Goal: Task Accomplishment & Management: Use online tool/utility

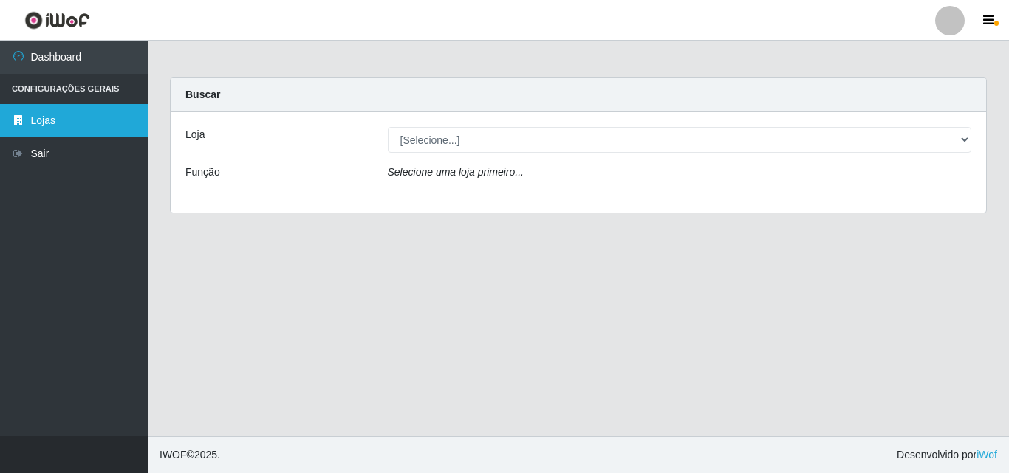
click at [64, 122] on link "Lojas" at bounding box center [74, 120] width 148 height 33
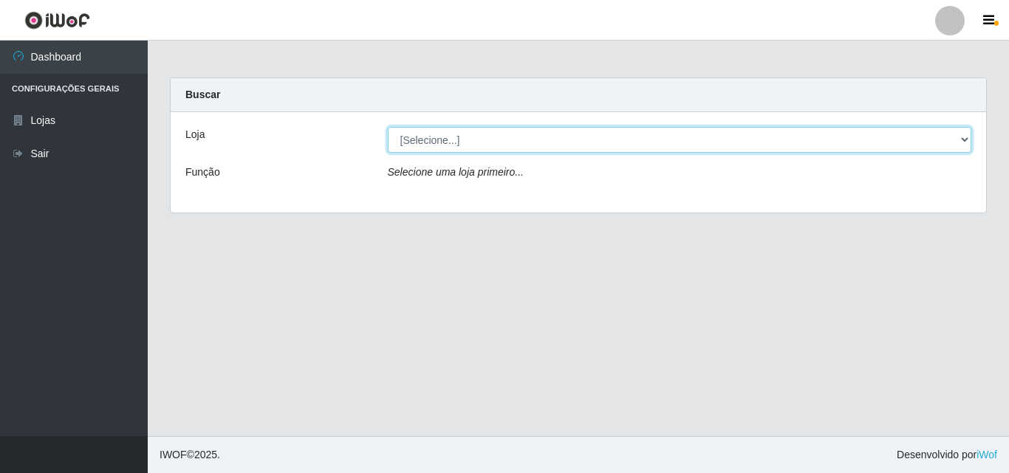
click at [961, 139] on select "[Selecione...] Hiper Queiroz - [GEOGRAPHIC_DATA]" at bounding box center [680, 140] width 584 height 26
select select "514"
click at [388, 127] on select "[Selecione...] Hiper Queiroz - [GEOGRAPHIC_DATA]" at bounding box center [680, 140] width 584 height 26
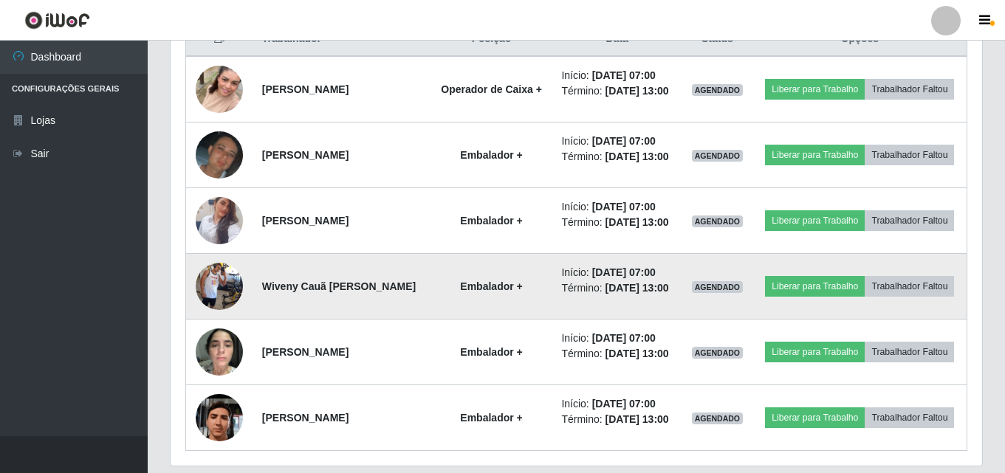
scroll to position [565, 0]
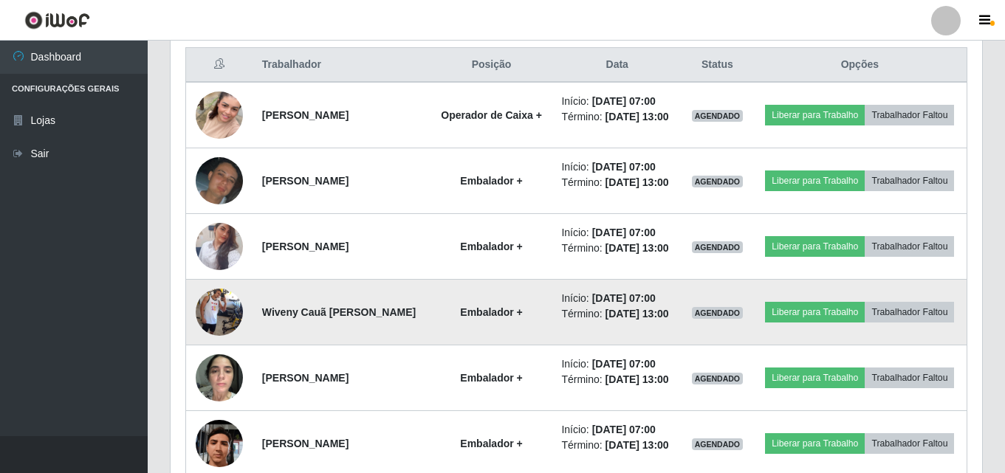
click at [224, 308] on img at bounding box center [219, 312] width 47 height 84
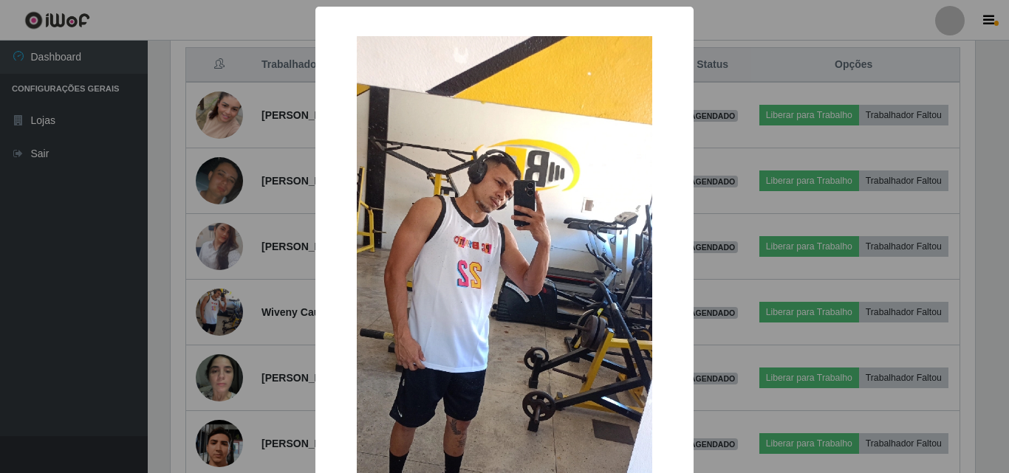
click at [97, 326] on div "× OK Cancel" at bounding box center [504, 236] width 1009 height 473
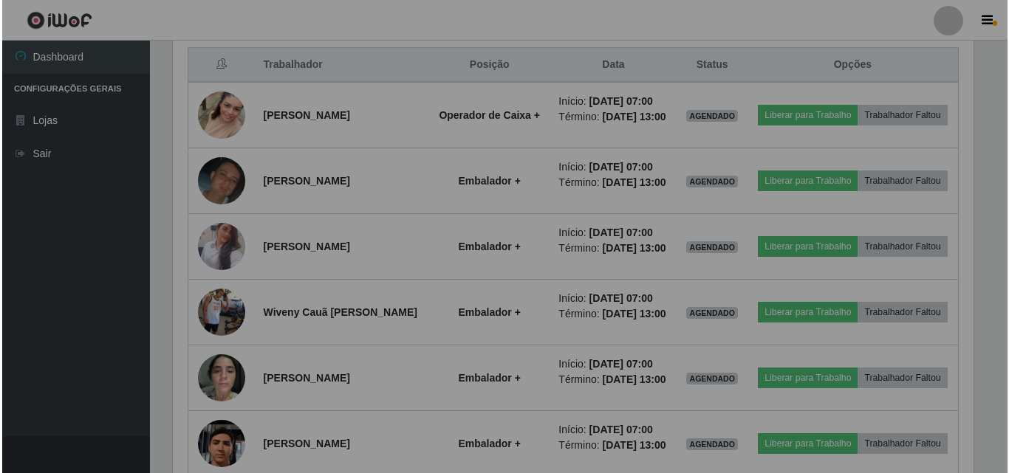
scroll to position [306, 812]
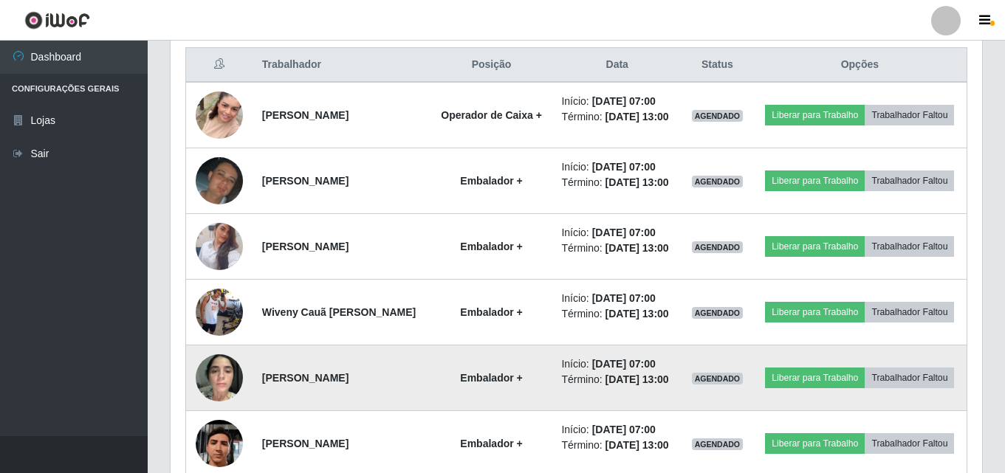
click at [208, 383] on img at bounding box center [219, 377] width 47 height 63
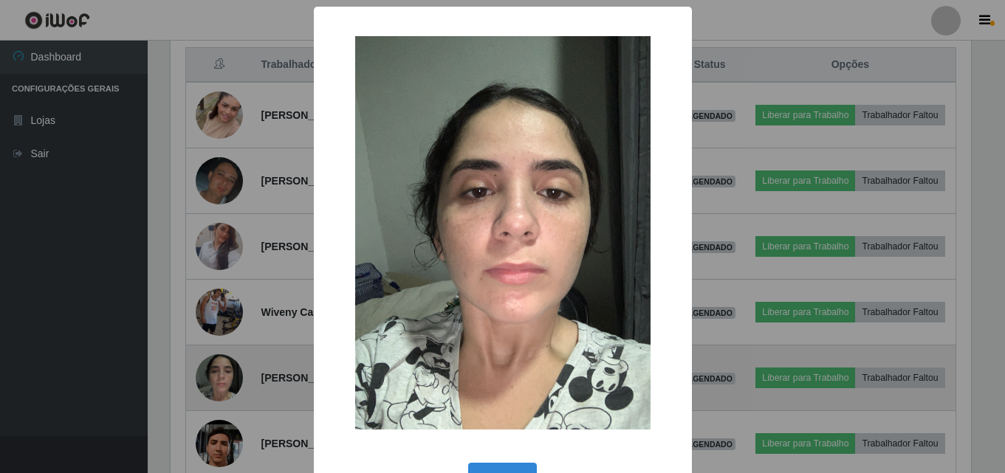
scroll to position [306, 804]
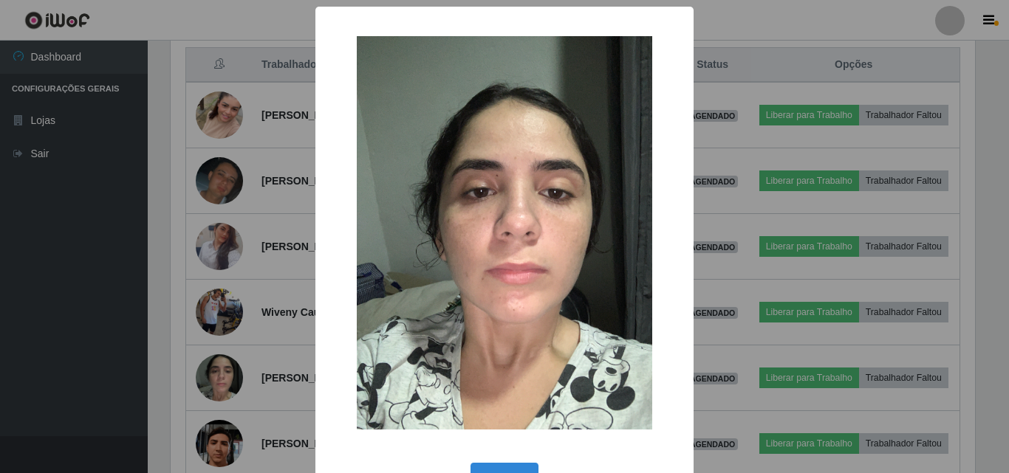
click at [87, 371] on div "× OK Cancel" at bounding box center [504, 236] width 1009 height 473
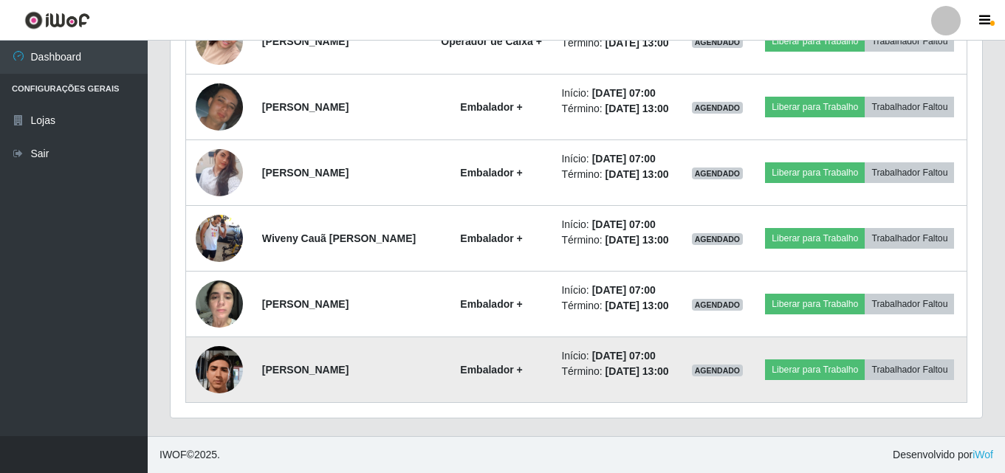
scroll to position [565, 0]
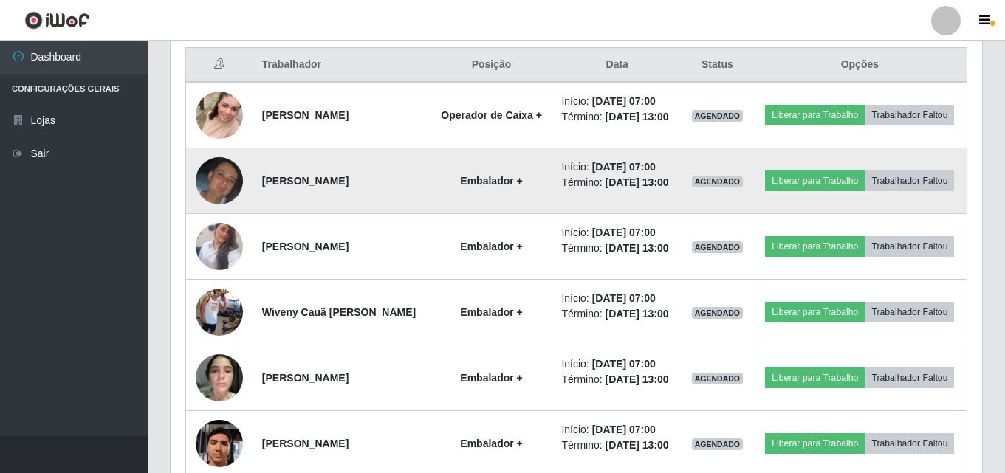
click at [237, 177] on img at bounding box center [219, 181] width 47 height 48
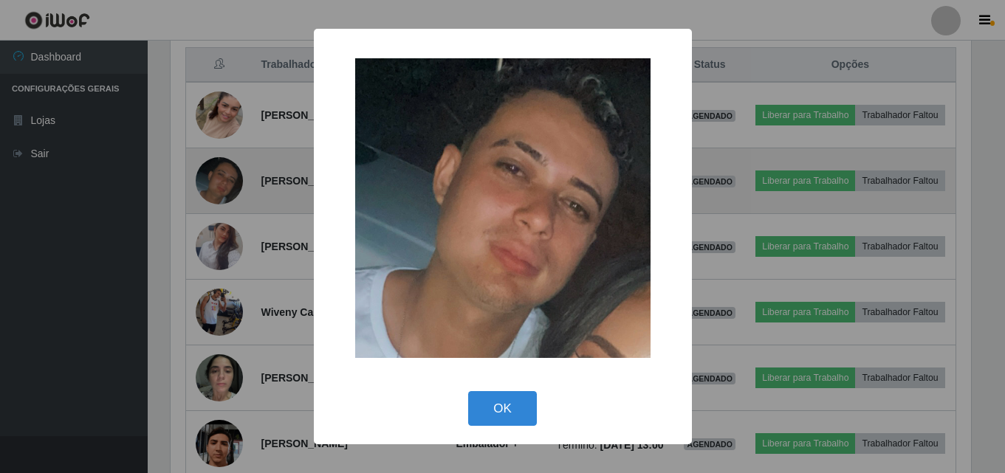
scroll to position [306, 804]
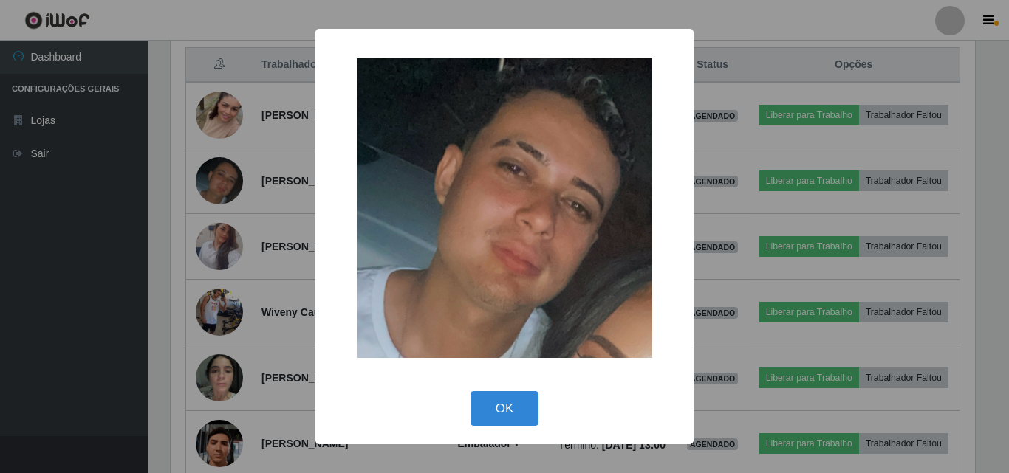
click at [83, 251] on div "× OK Cancel" at bounding box center [504, 236] width 1009 height 473
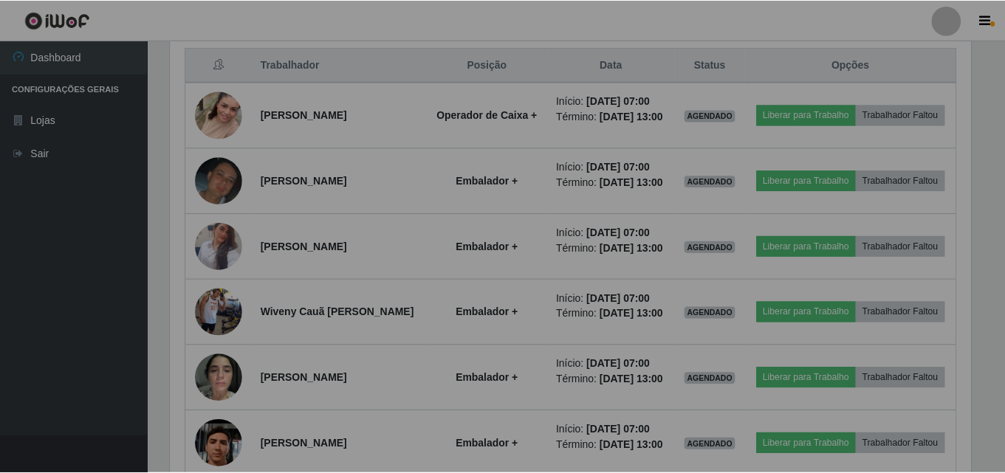
scroll to position [306, 812]
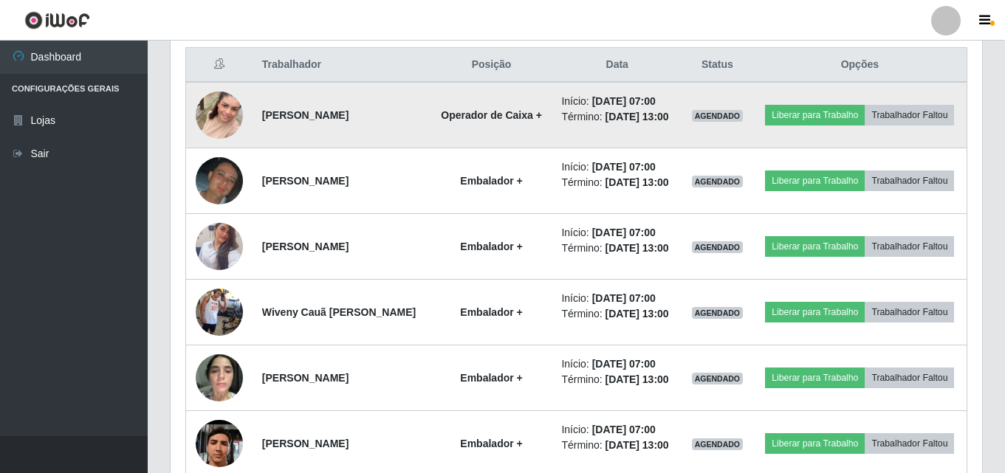
click at [225, 118] on img at bounding box center [219, 115] width 47 height 84
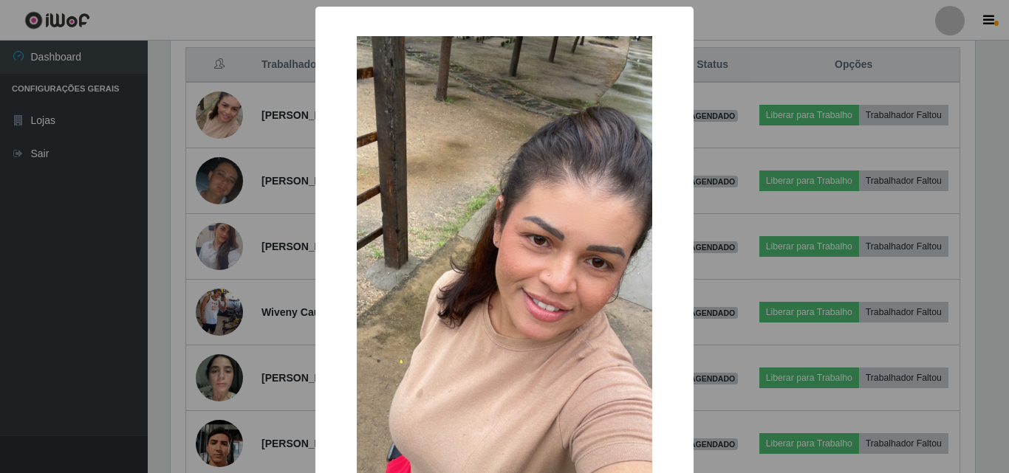
click at [125, 137] on div "× OK Cancel" at bounding box center [504, 236] width 1009 height 473
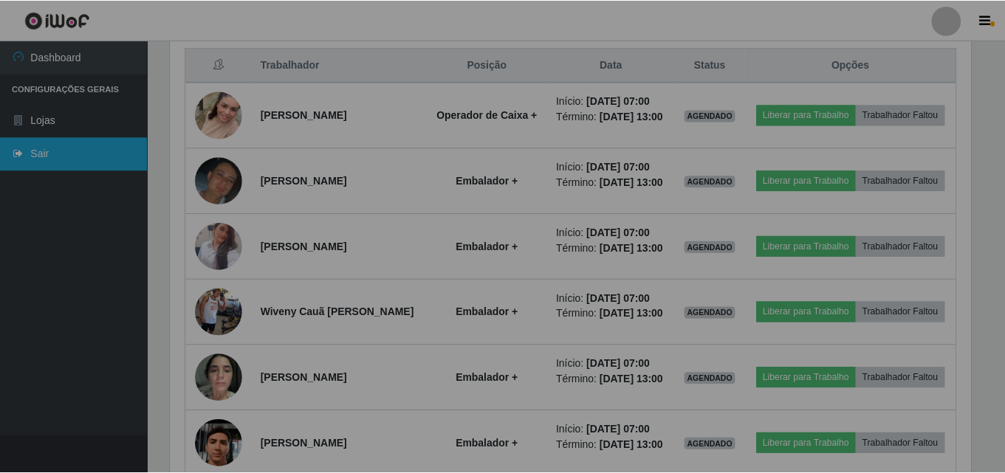
scroll to position [306, 812]
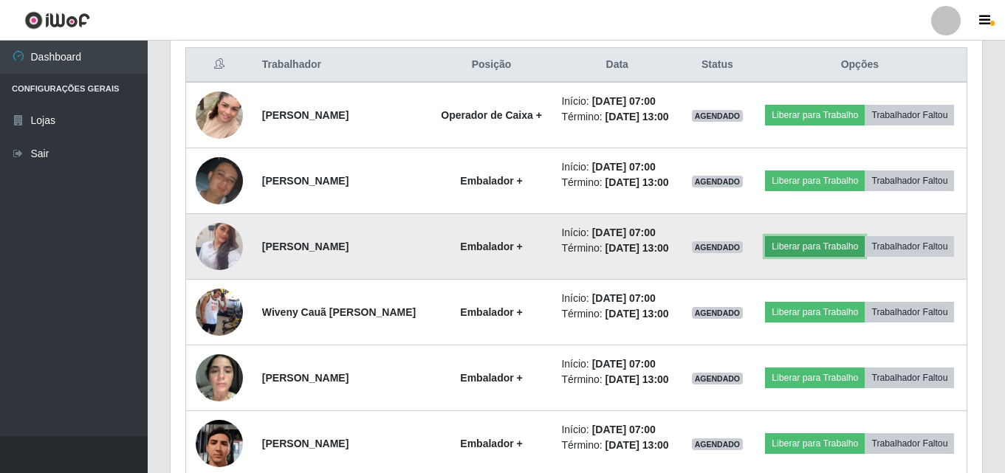
click at [830, 252] on button "Liberar para Trabalho" at bounding box center [815, 246] width 100 height 21
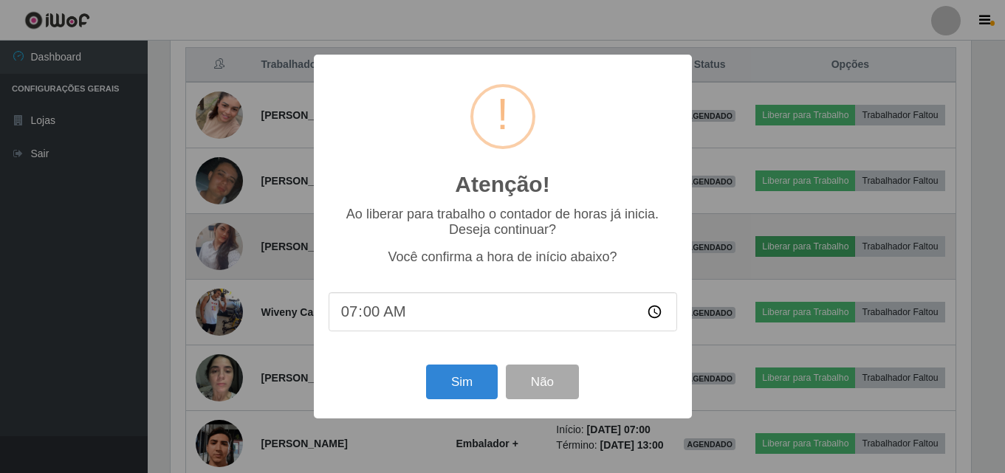
scroll to position [306, 804]
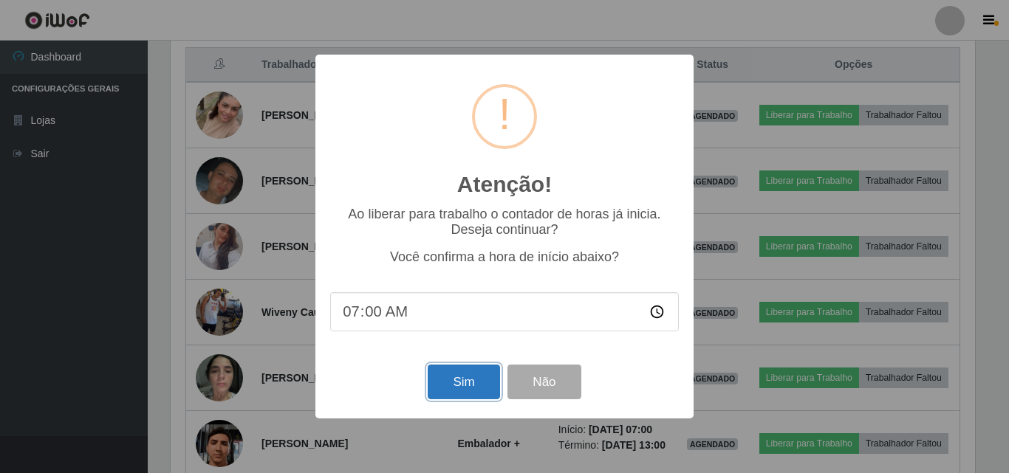
click at [453, 383] on button "Sim" at bounding box center [464, 382] width 72 height 35
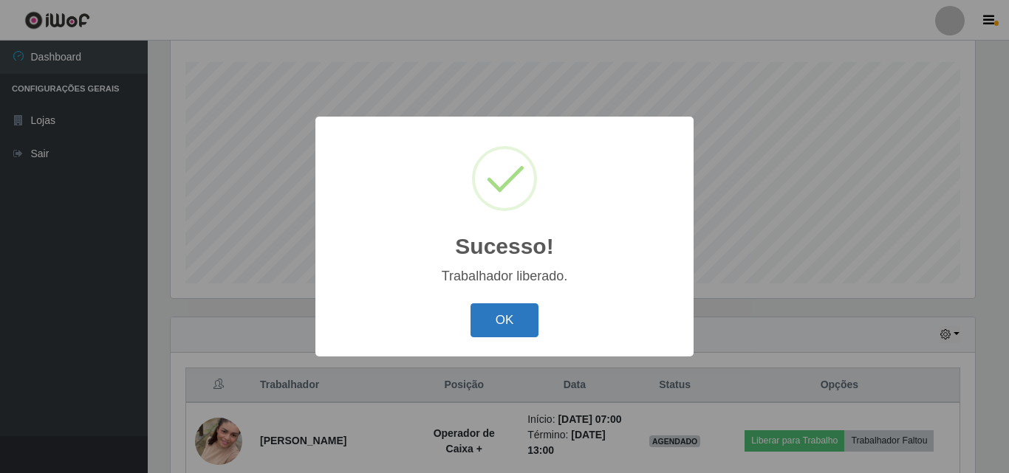
click at [507, 317] on button "OK" at bounding box center [504, 321] width 69 height 35
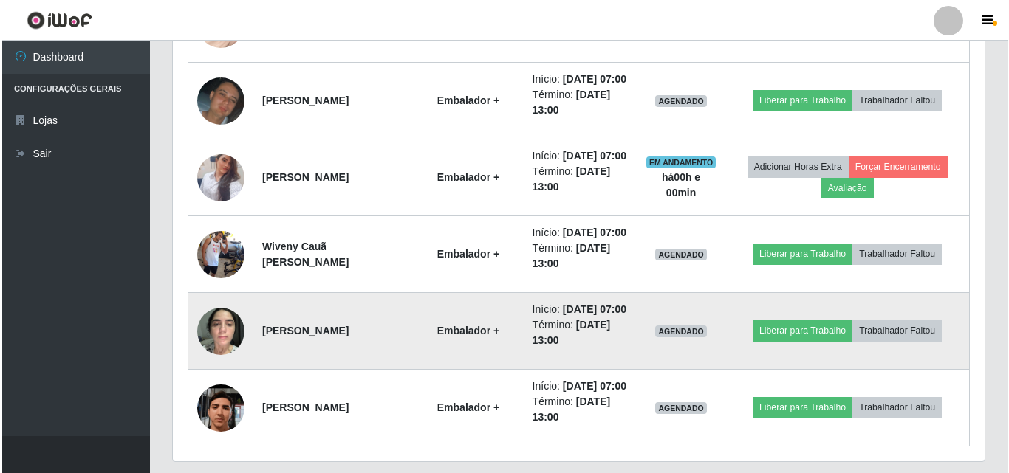
scroll to position [761, 0]
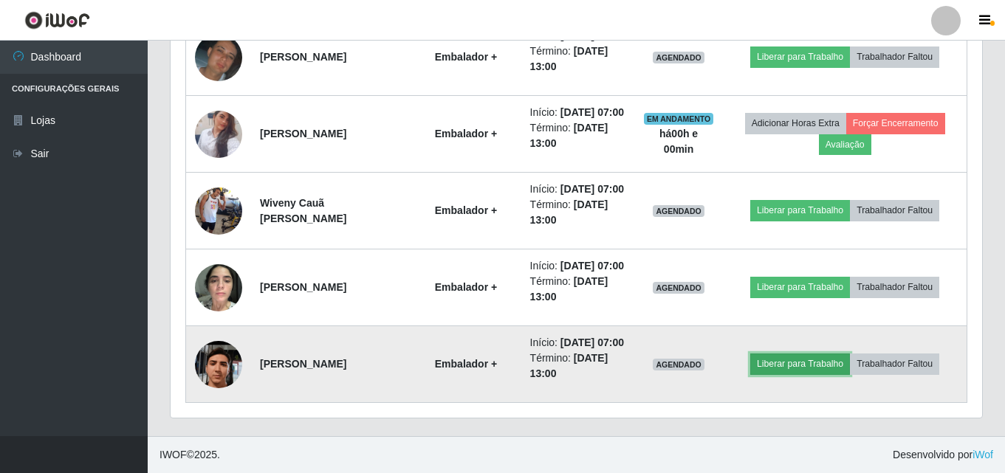
click at [817, 374] on button "Liberar para Trabalho" at bounding box center [800, 364] width 100 height 21
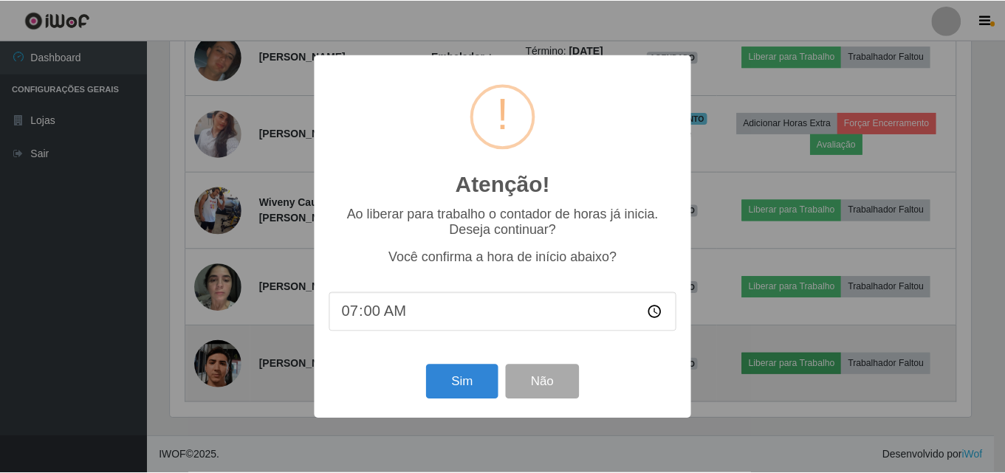
scroll to position [306, 804]
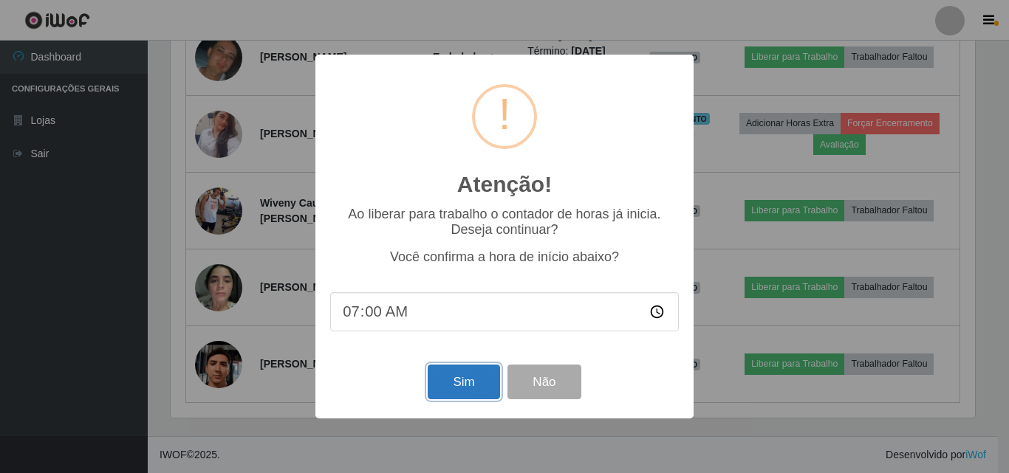
click at [453, 386] on button "Sim" at bounding box center [464, 382] width 72 height 35
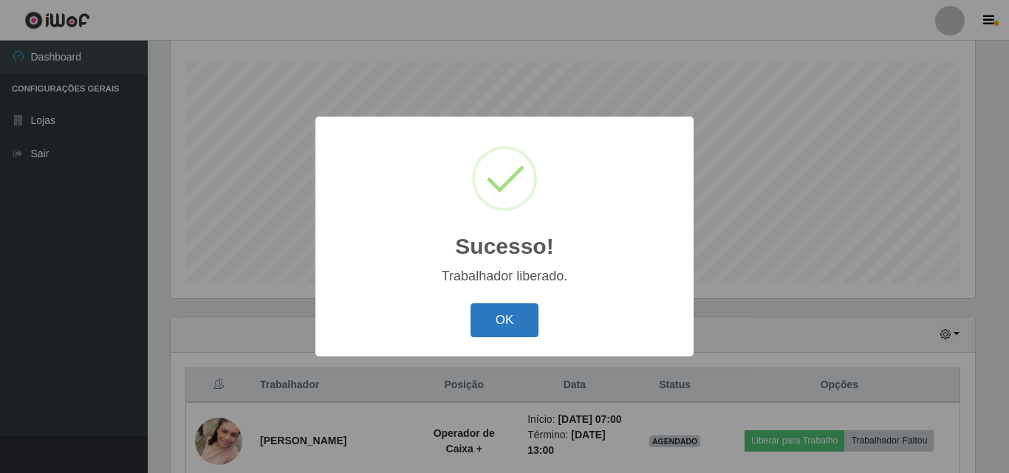
click at [505, 325] on button "OK" at bounding box center [504, 321] width 69 height 35
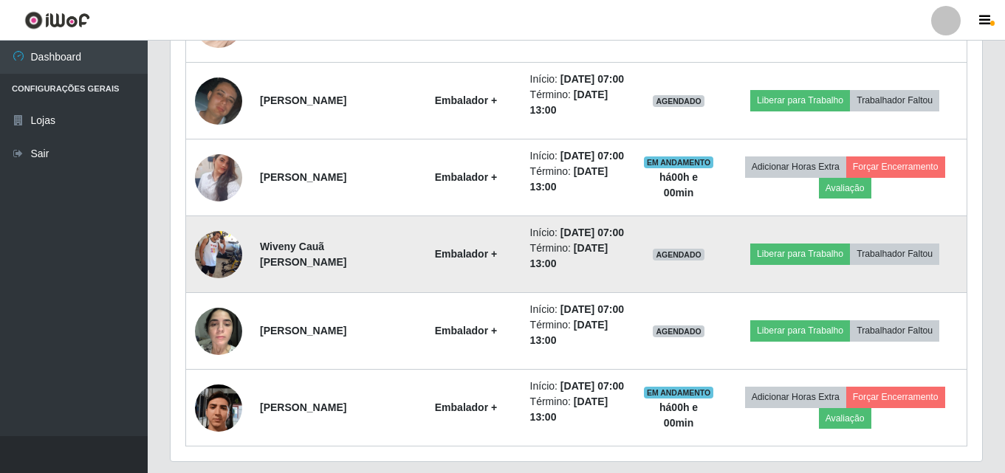
scroll to position [688, 0]
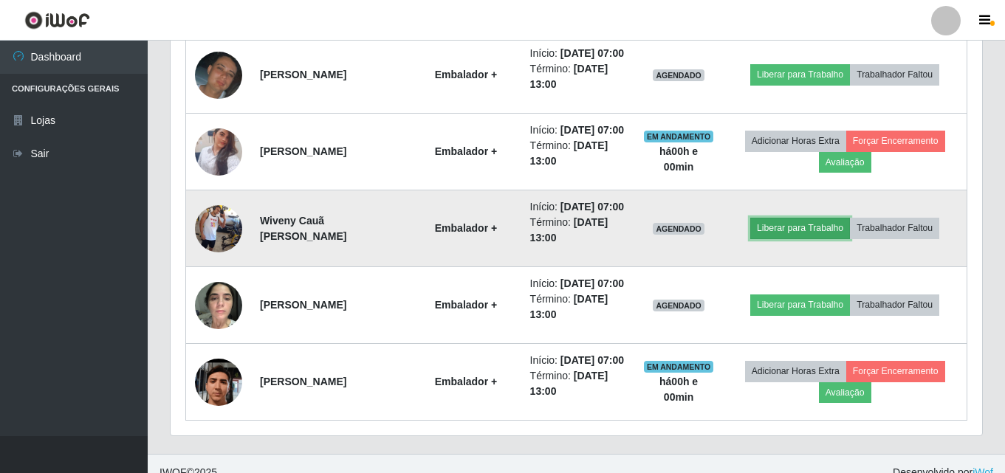
click at [785, 239] on button "Liberar para Trabalho" at bounding box center [800, 228] width 100 height 21
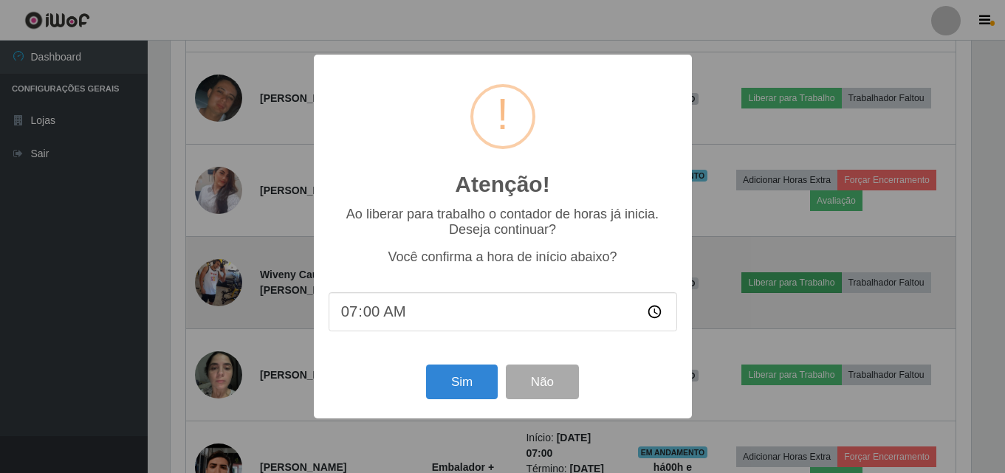
scroll to position [306, 804]
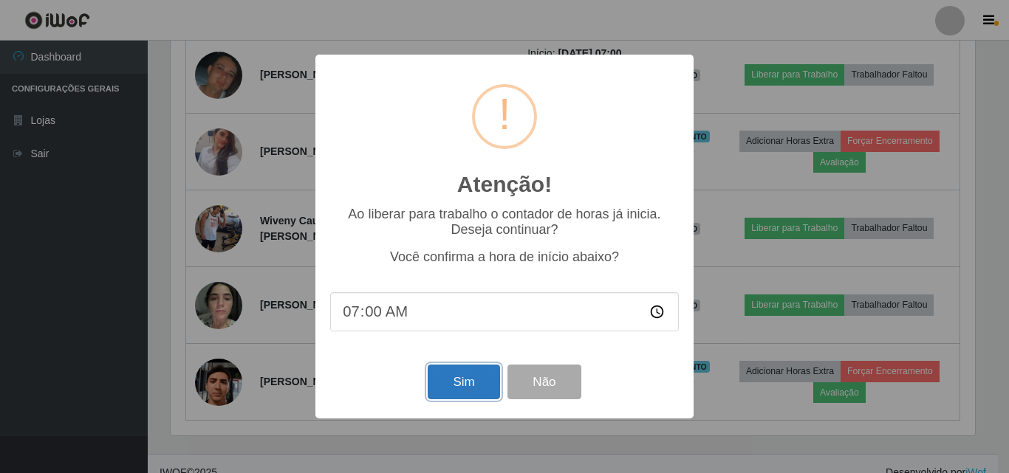
click at [490, 393] on button "Sim" at bounding box center [464, 382] width 72 height 35
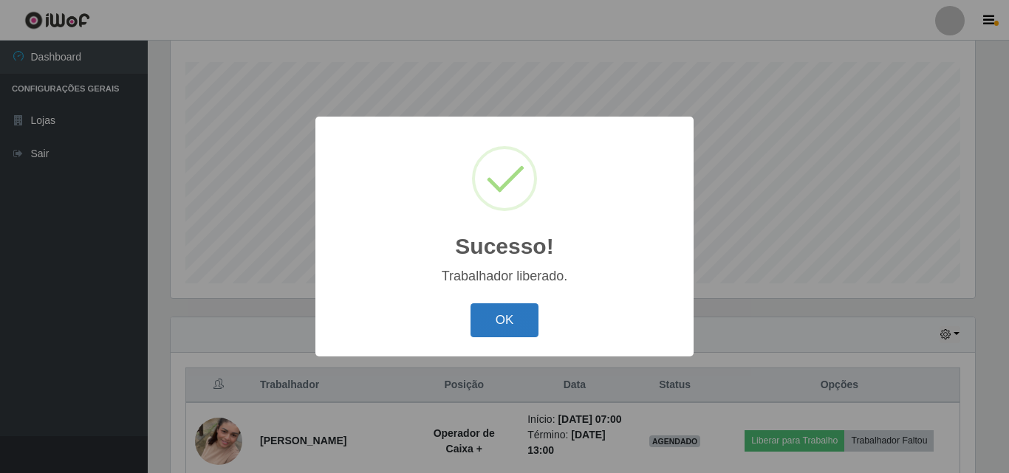
click at [473, 320] on button "OK" at bounding box center [504, 321] width 69 height 35
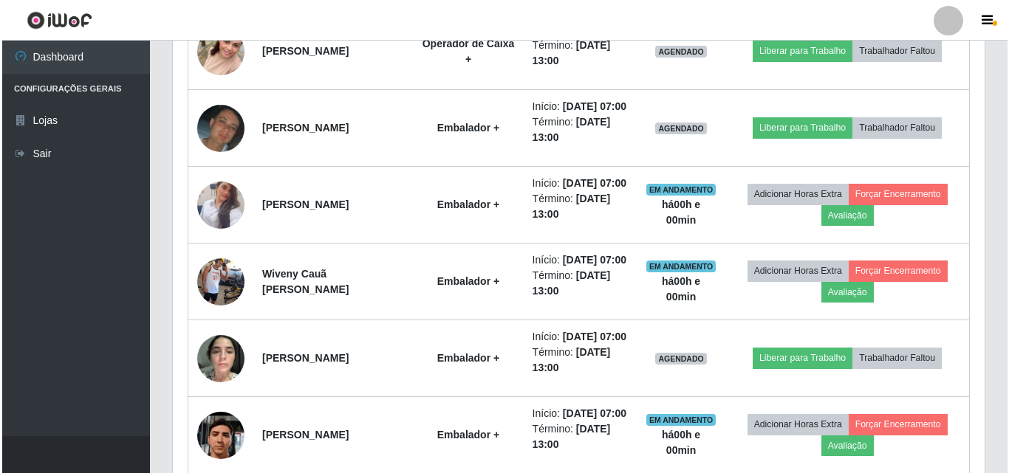
scroll to position [614, 0]
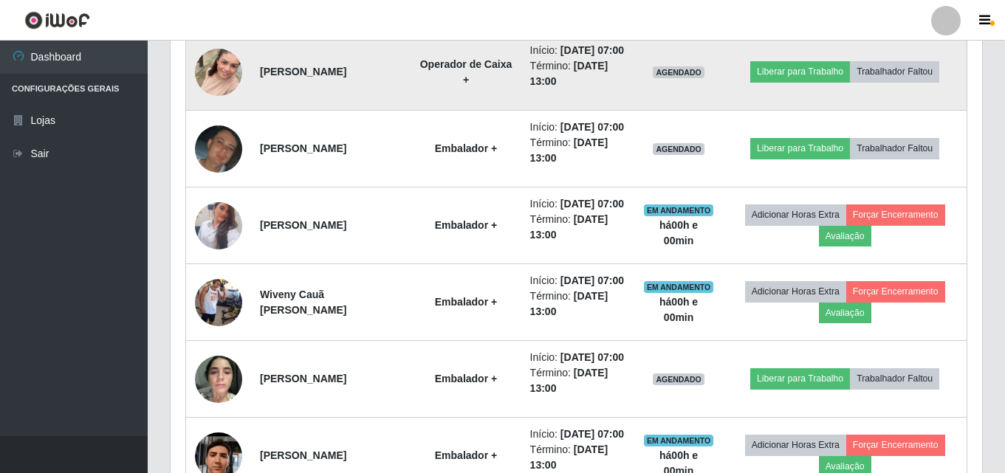
click at [216, 87] on img at bounding box center [218, 72] width 47 height 84
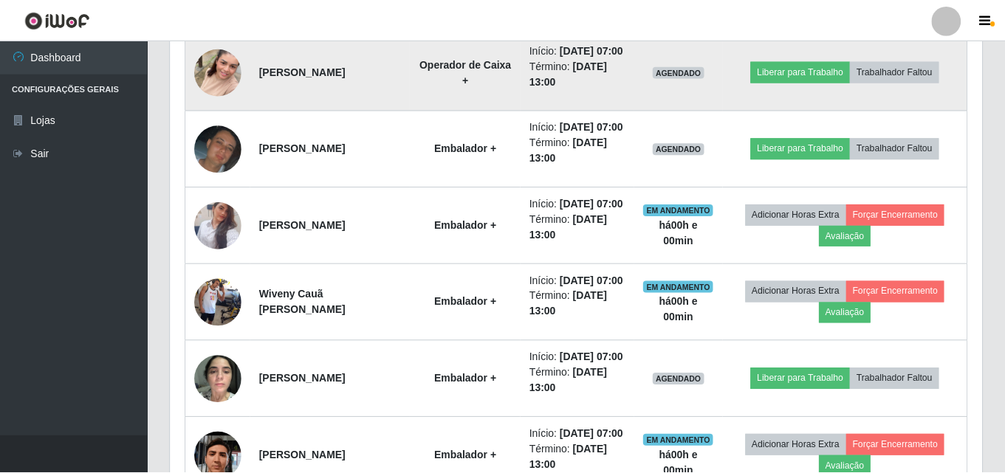
scroll to position [306, 804]
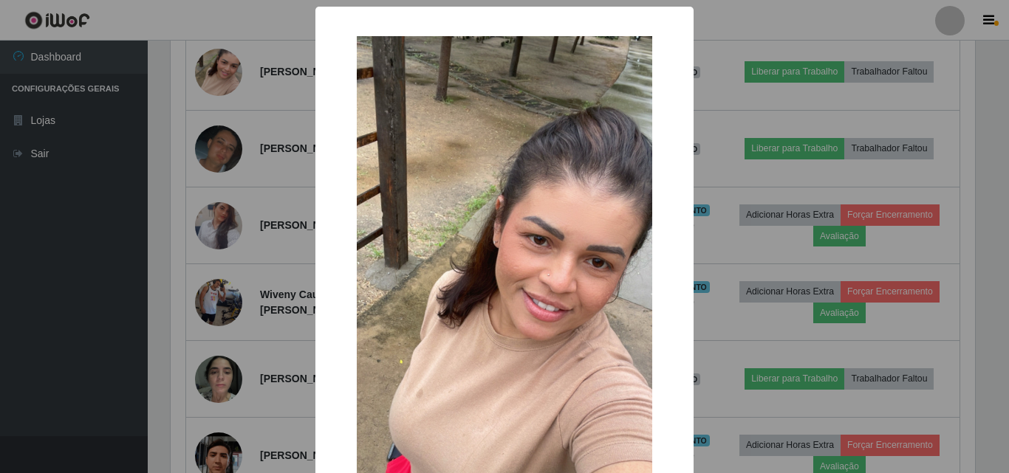
click at [51, 181] on div "× OK Cancel" at bounding box center [504, 236] width 1009 height 473
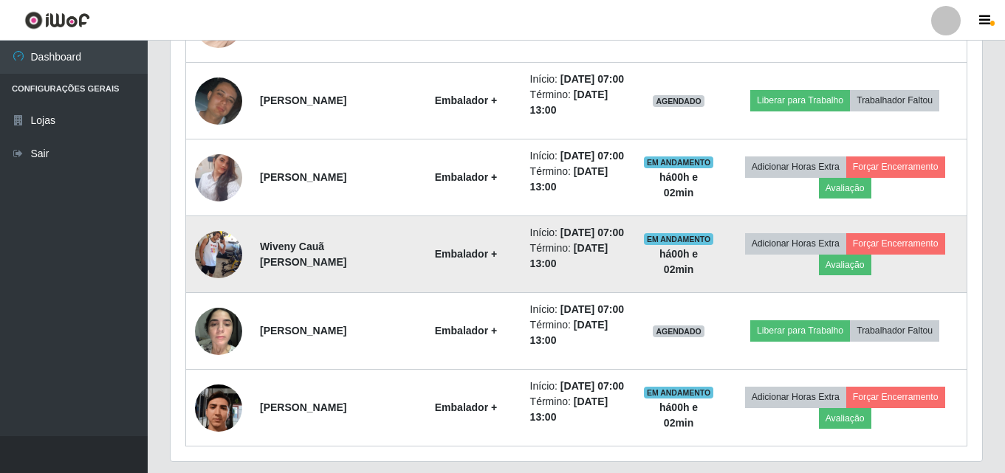
scroll to position [688, 0]
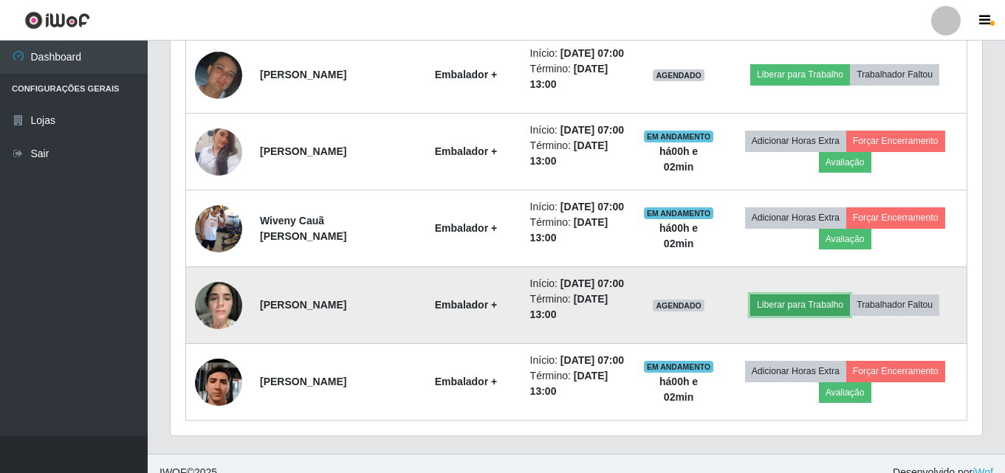
click at [787, 315] on button "Liberar para Trabalho" at bounding box center [800, 305] width 100 height 21
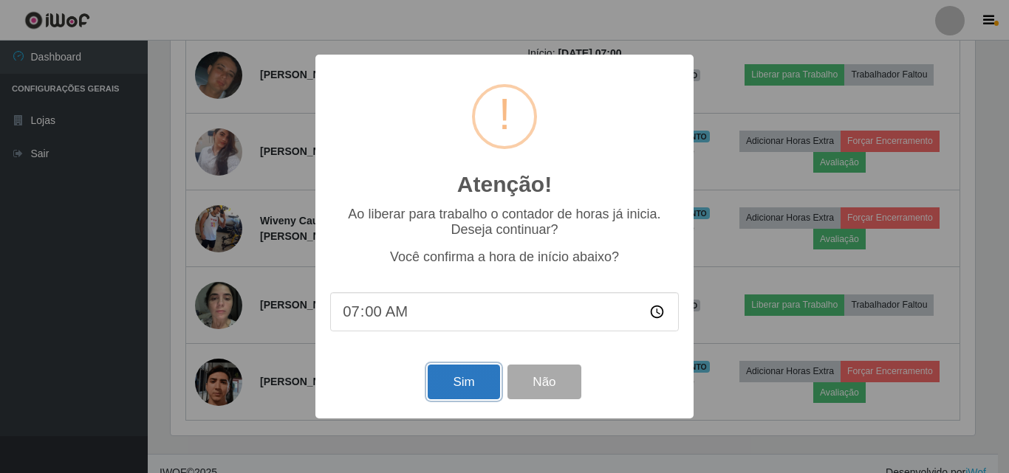
click at [457, 388] on button "Sim" at bounding box center [464, 382] width 72 height 35
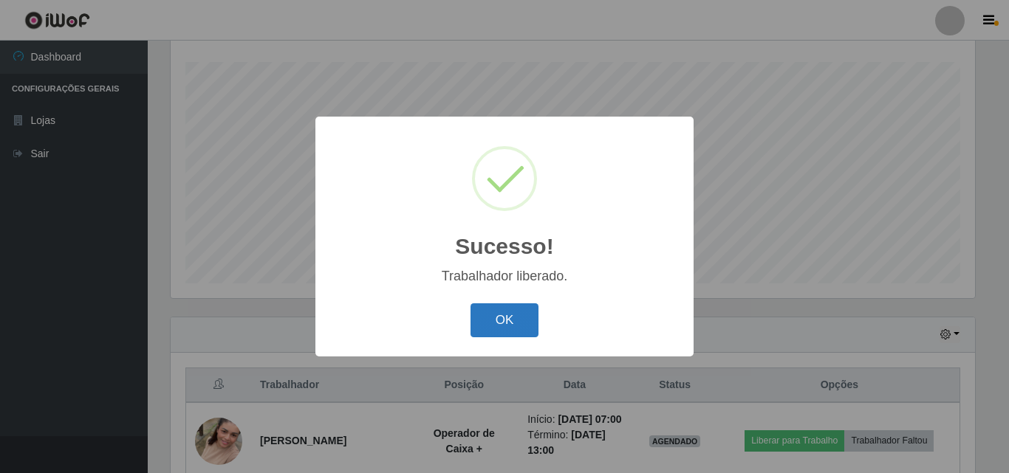
click at [510, 320] on button "OK" at bounding box center [504, 321] width 69 height 35
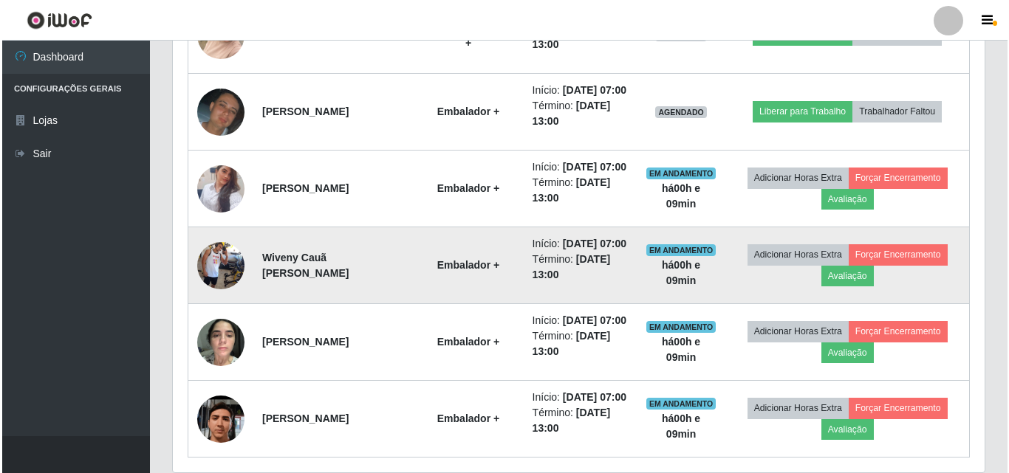
scroll to position [577, 0]
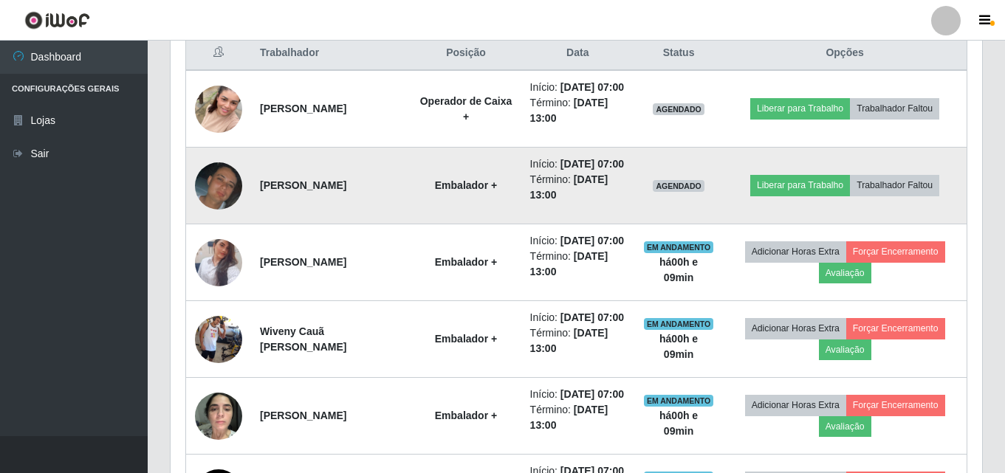
click at [209, 205] on img at bounding box center [218, 186] width 47 height 48
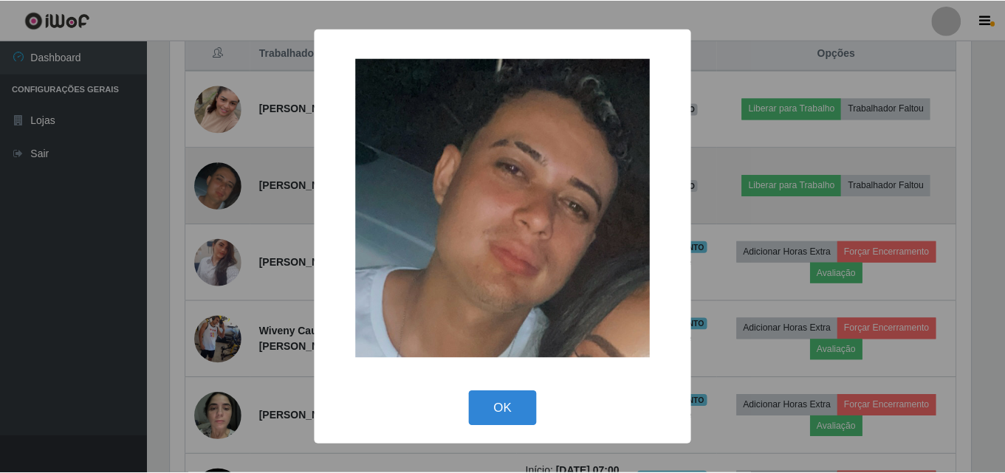
scroll to position [306, 804]
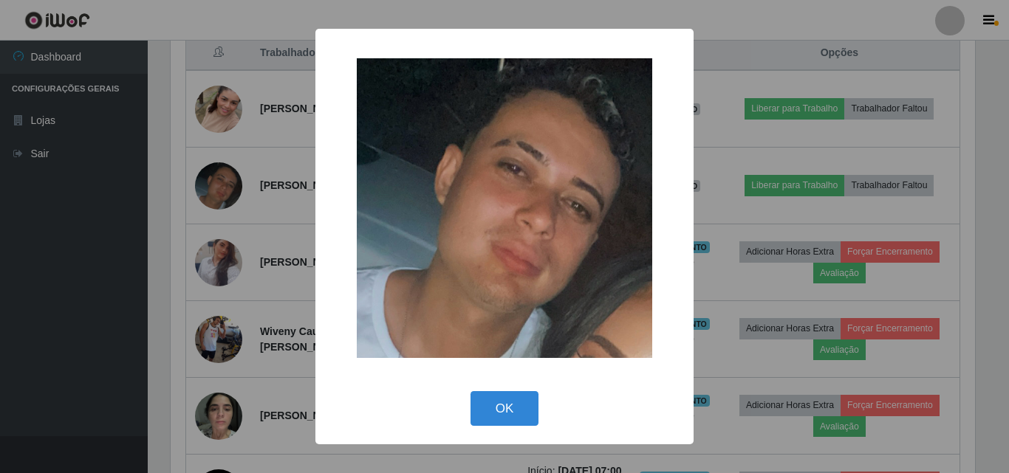
click at [58, 252] on div "× OK Cancel" at bounding box center [504, 236] width 1009 height 473
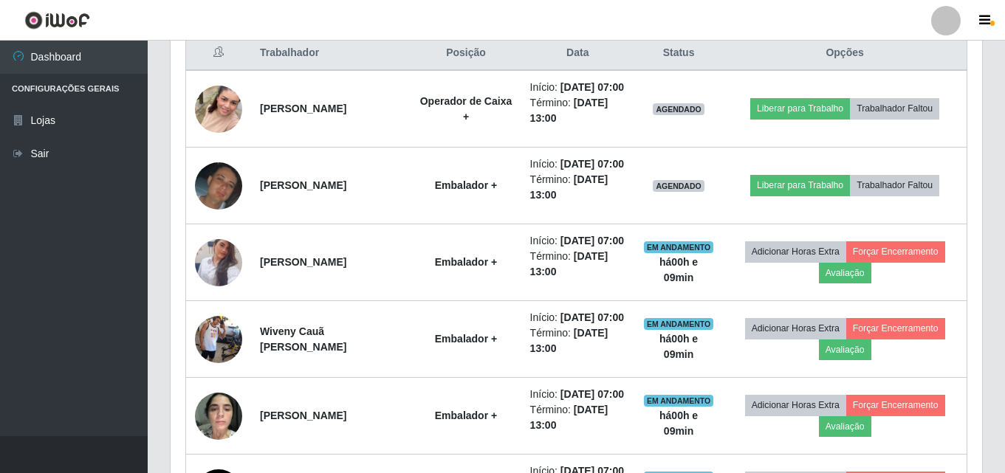
scroll to position [306, 812]
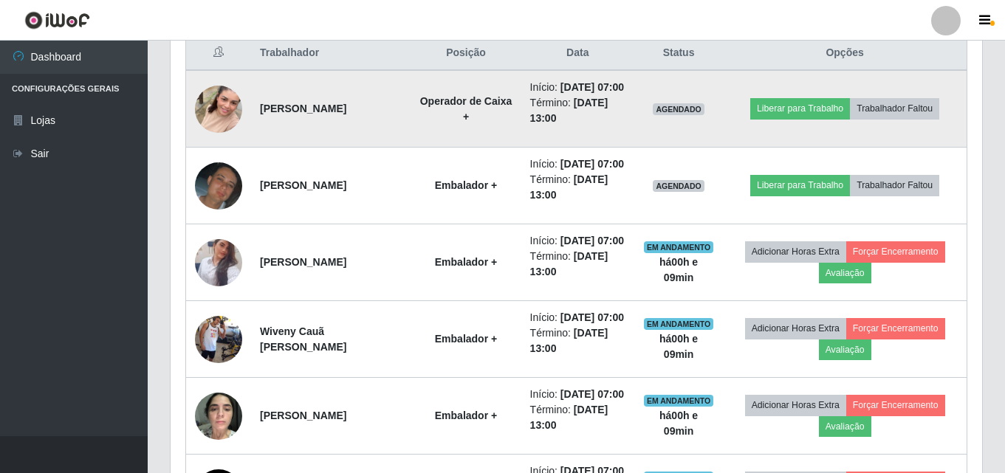
click at [221, 125] on img at bounding box center [218, 109] width 47 height 84
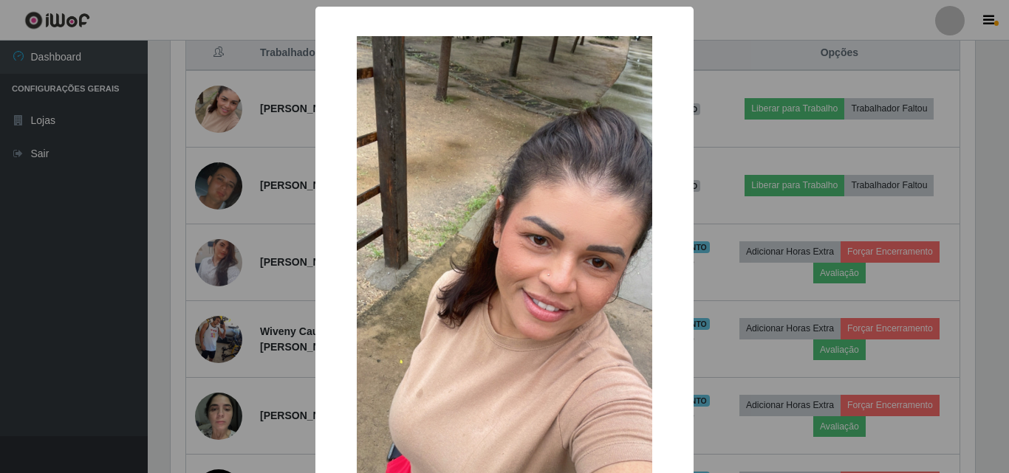
click at [83, 232] on div "× OK Cancel" at bounding box center [504, 236] width 1009 height 473
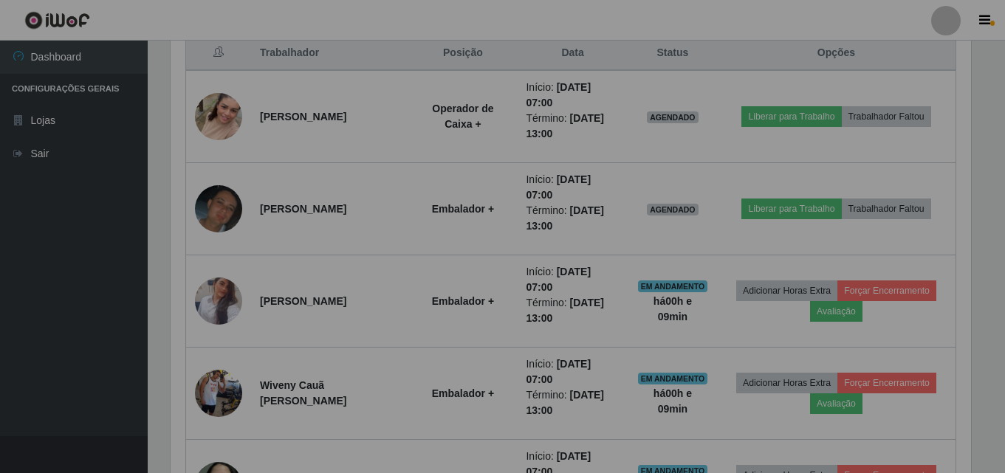
scroll to position [306, 812]
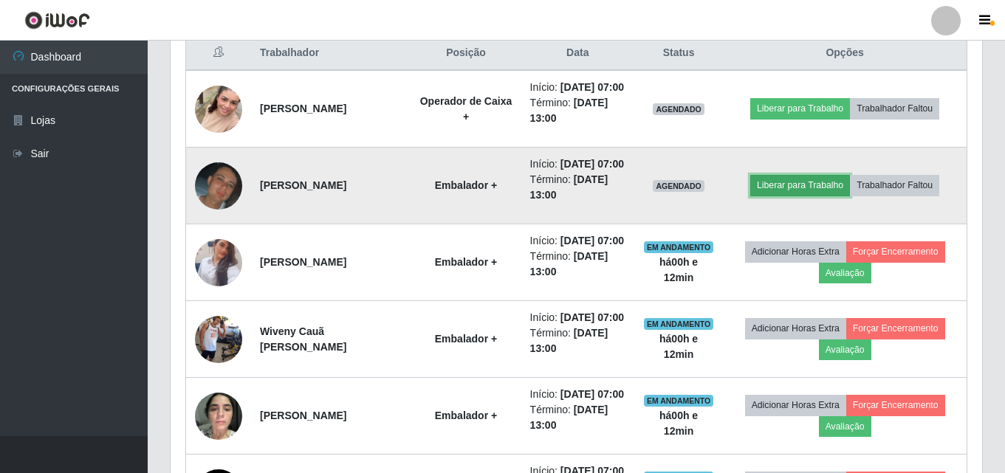
click at [808, 196] on button "Liberar para Trabalho" at bounding box center [800, 185] width 100 height 21
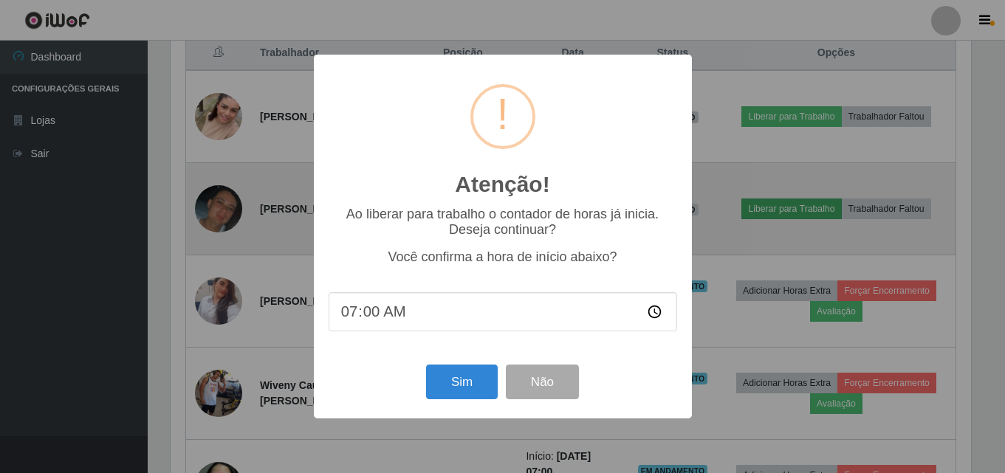
scroll to position [306, 804]
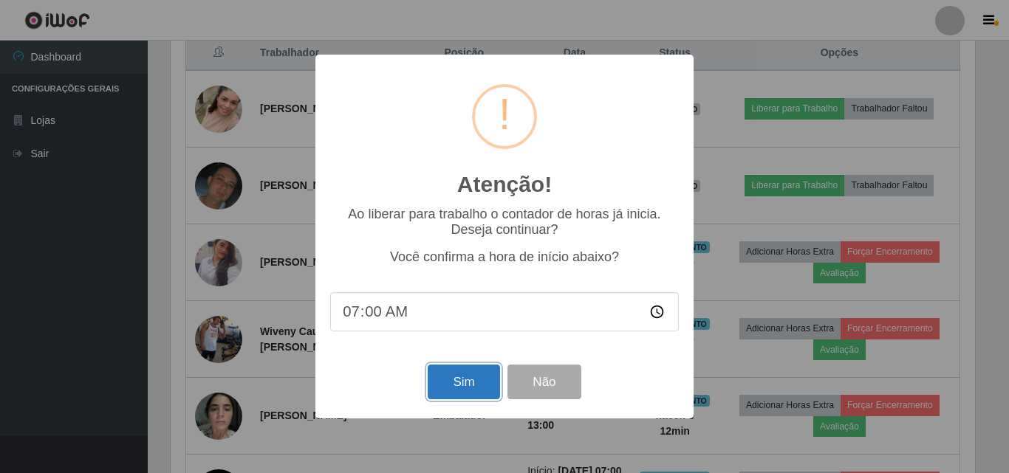
click at [453, 396] on button "Sim" at bounding box center [464, 382] width 72 height 35
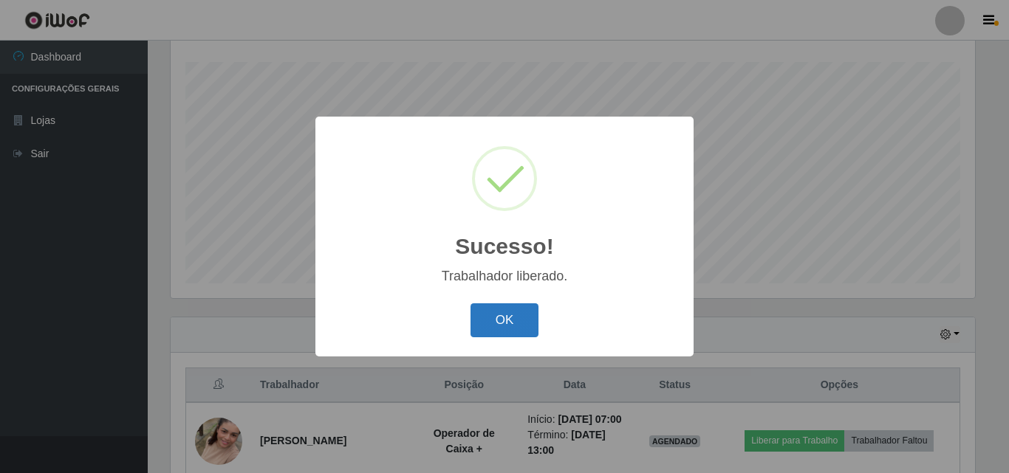
click at [498, 337] on button "OK" at bounding box center [504, 321] width 69 height 35
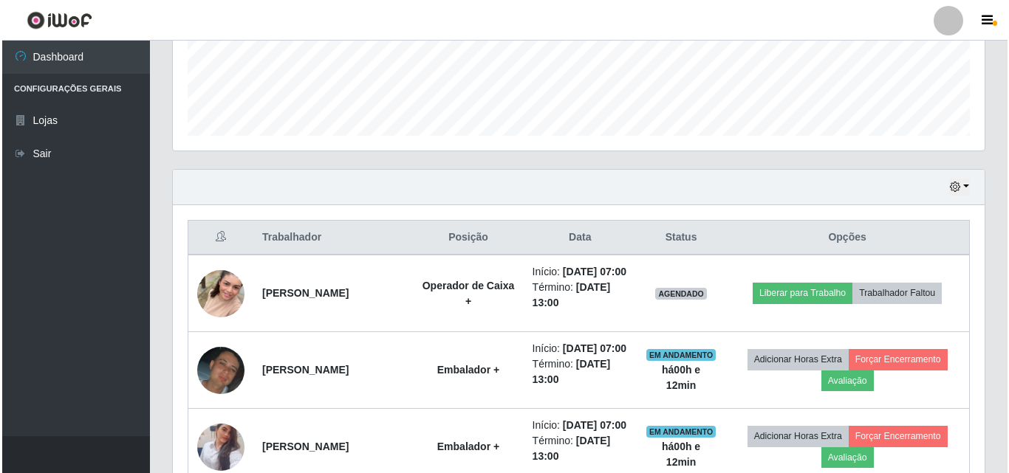
scroll to position [540, 0]
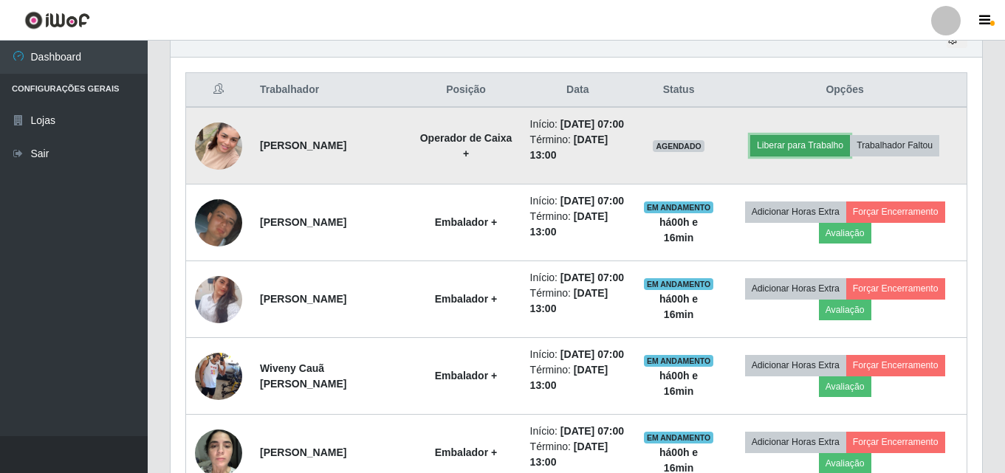
click at [809, 152] on button "Liberar para Trabalho" at bounding box center [800, 145] width 100 height 21
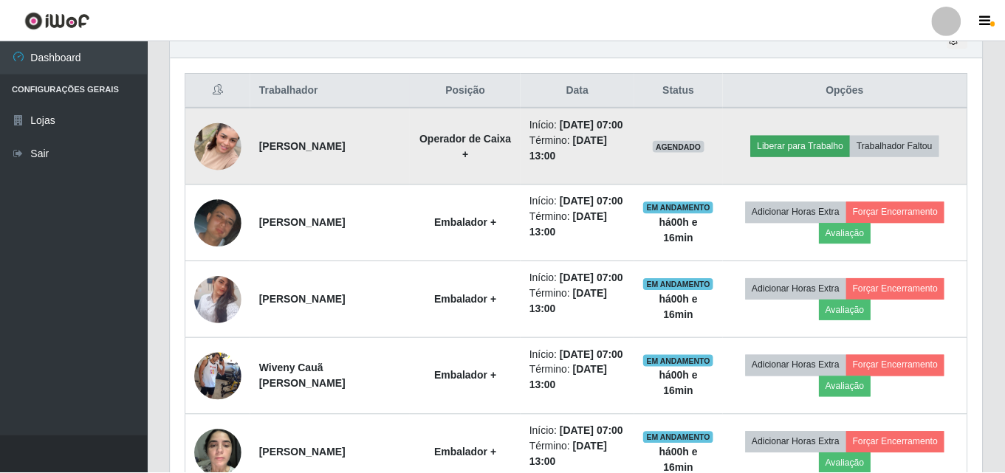
scroll to position [306, 804]
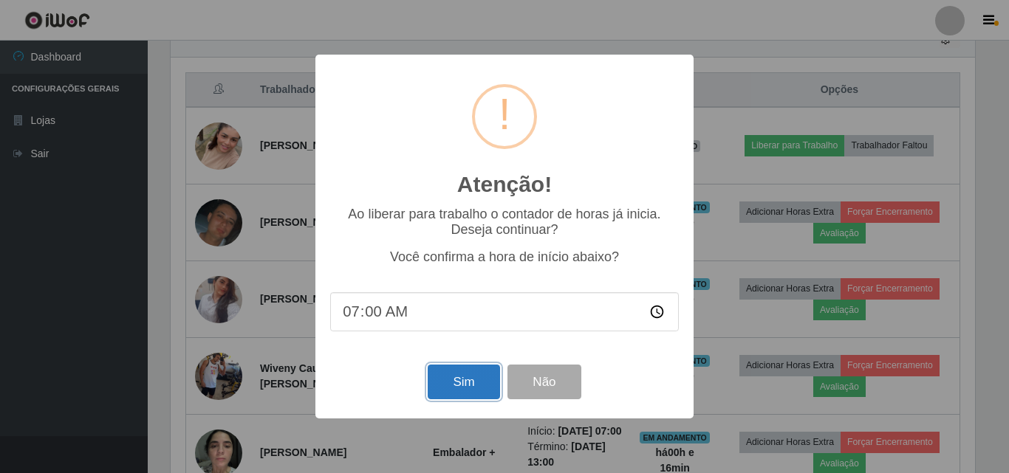
click at [470, 394] on button "Sim" at bounding box center [464, 382] width 72 height 35
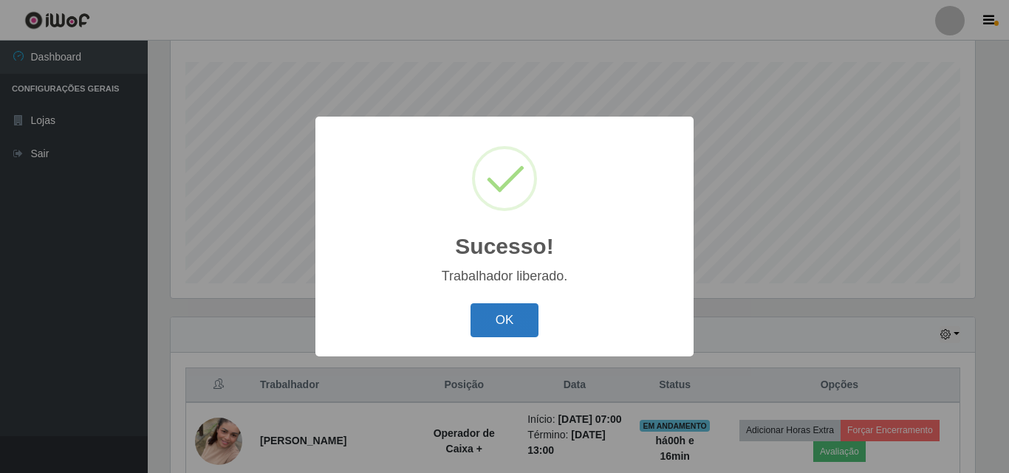
click at [499, 323] on button "OK" at bounding box center [504, 321] width 69 height 35
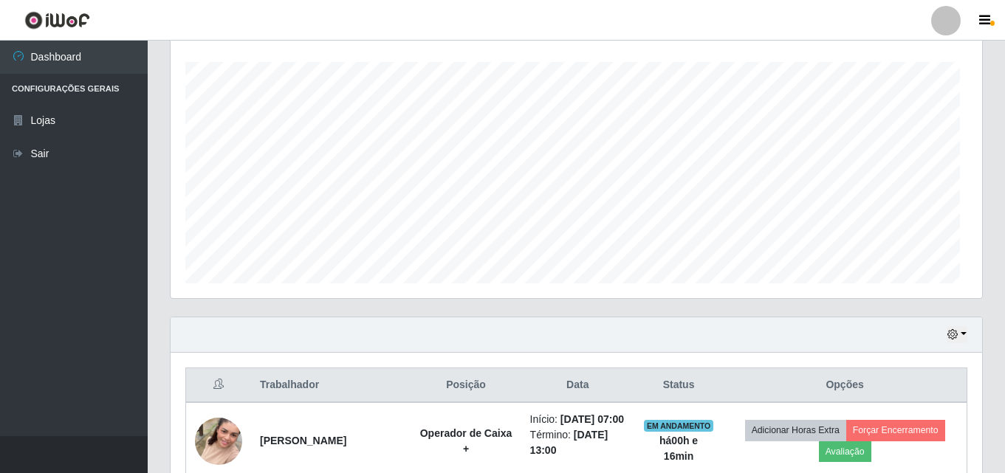
scroll to position [306, 812]
